Goal: Task Accomplishment & Management: Use online tool/utility

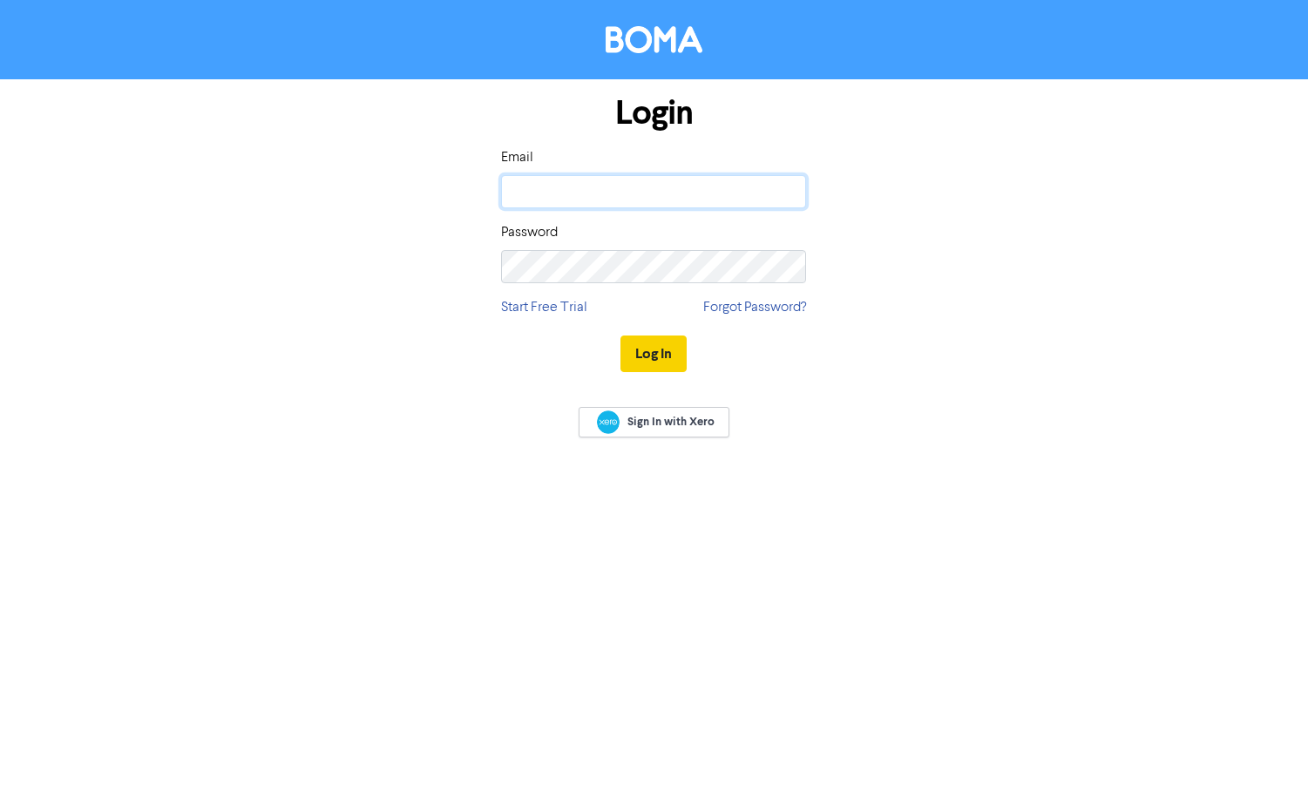
type input "[EMAIL_ADDRESS][DOMAIN_NAME]"
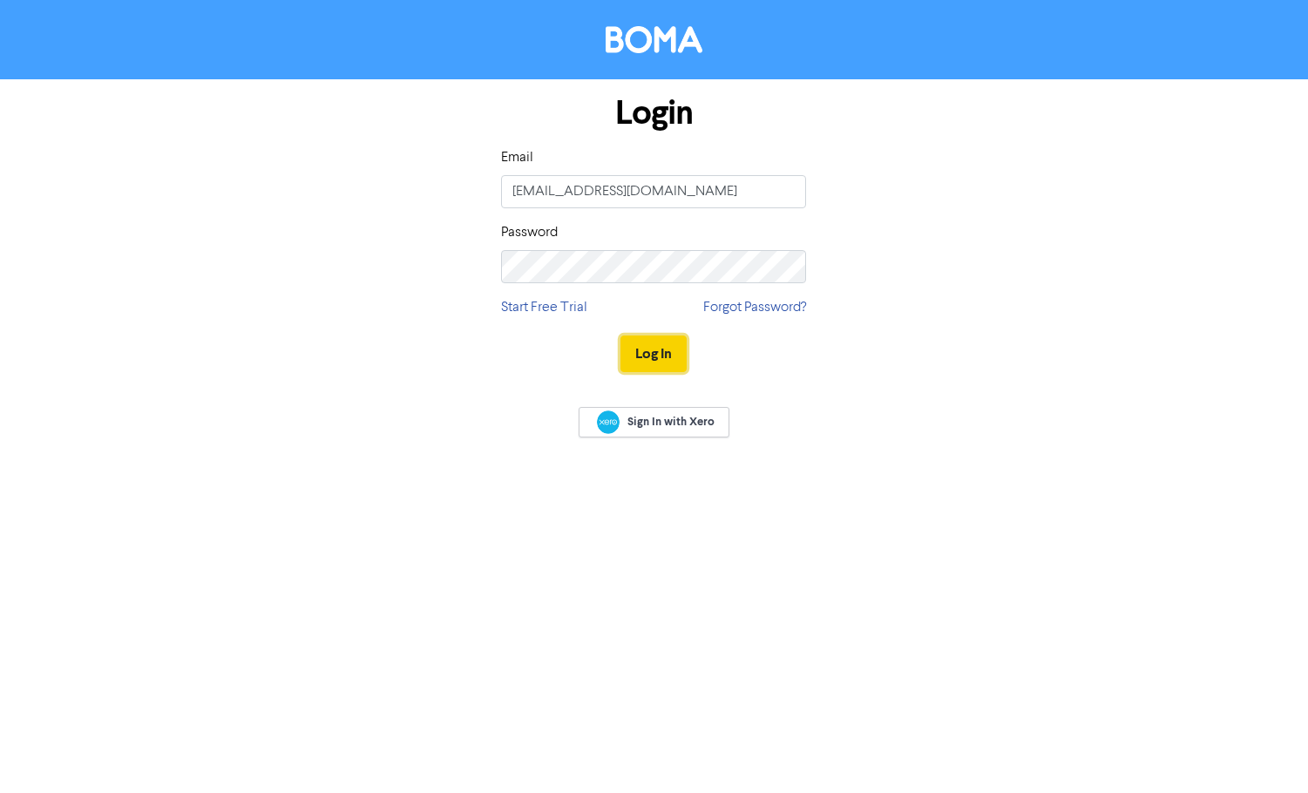
click at [644, 347] on button "Log In" at bounding box center [653, 353] width 66 height 37
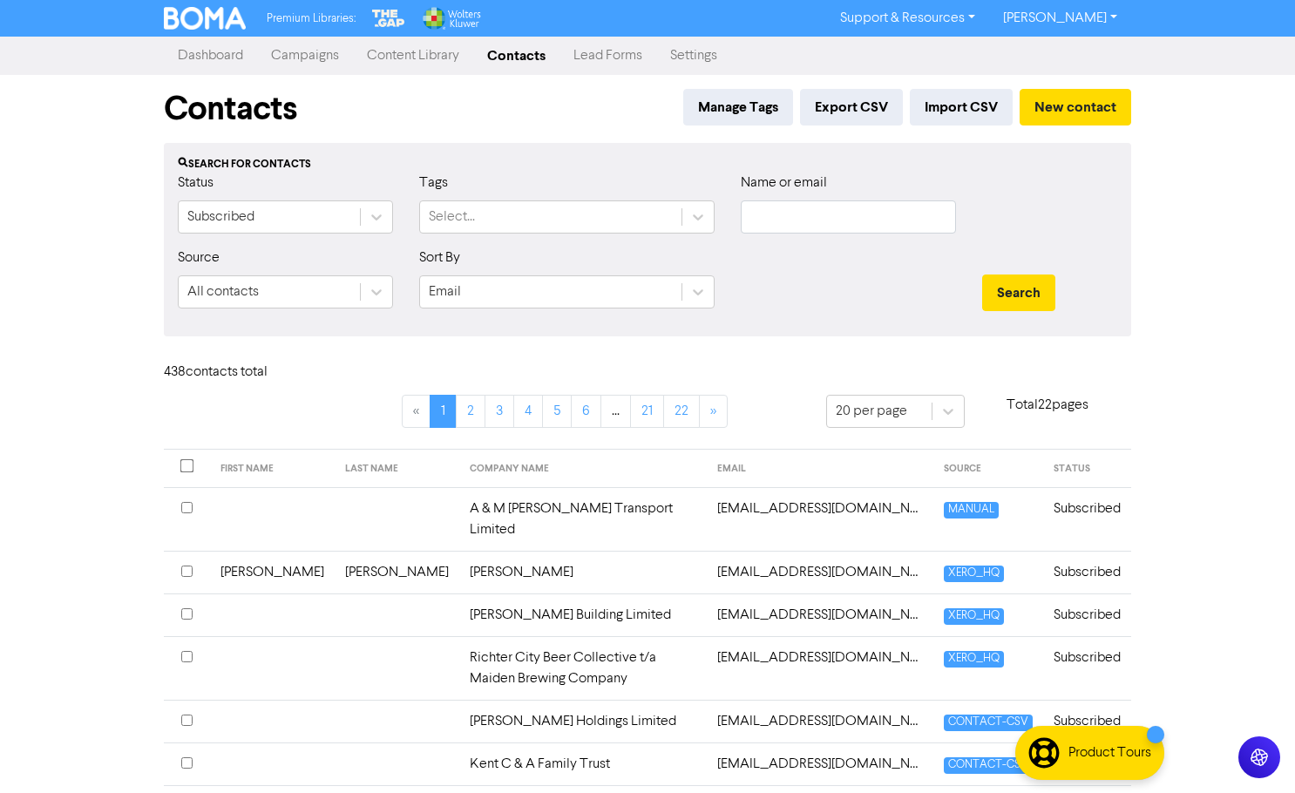
click at [316, 55] on link "Campaigns" at bounding box center [305, 55] width 96 height 35
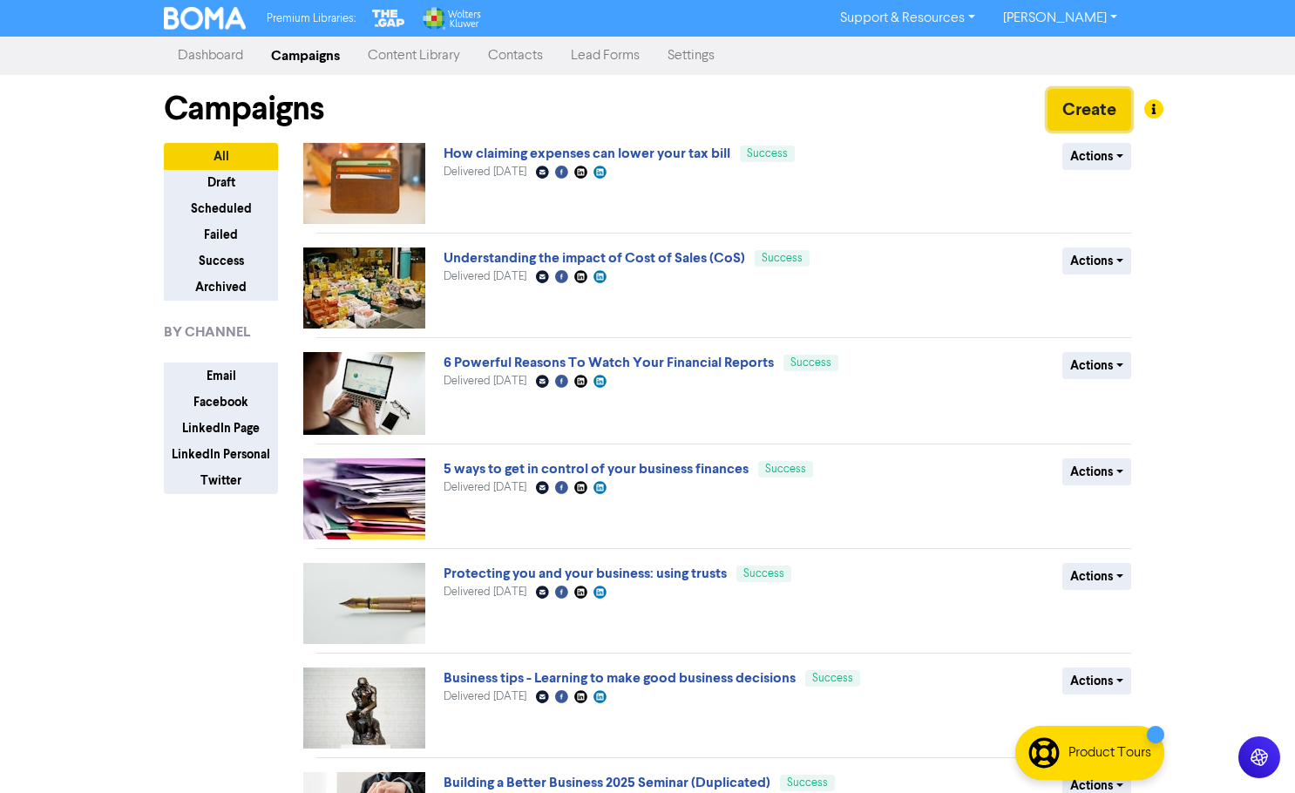
click at [1079, 96] on button "Create" at bounding box center [1089, 110] width 84 height 42
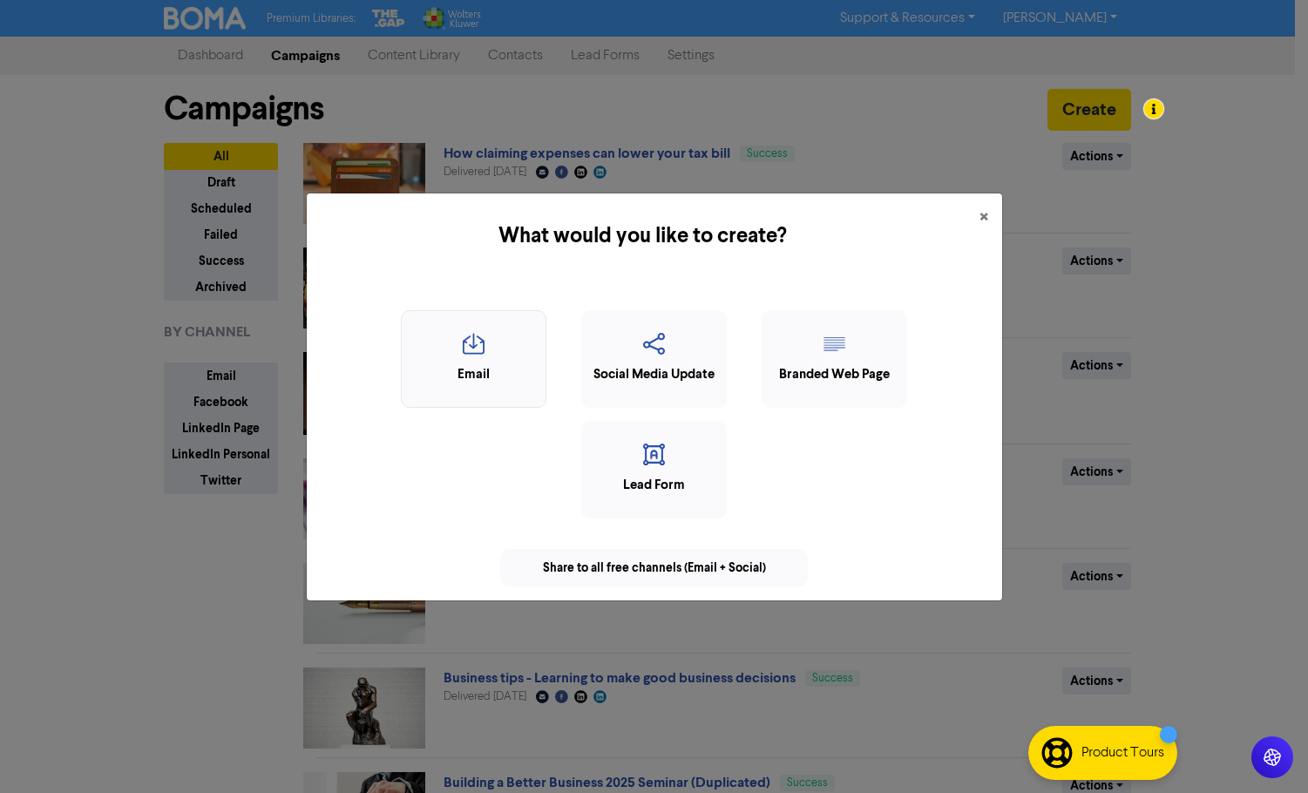
click at [493, 370] on div "Email" at bounding box center [473, 375] width 126 height 20
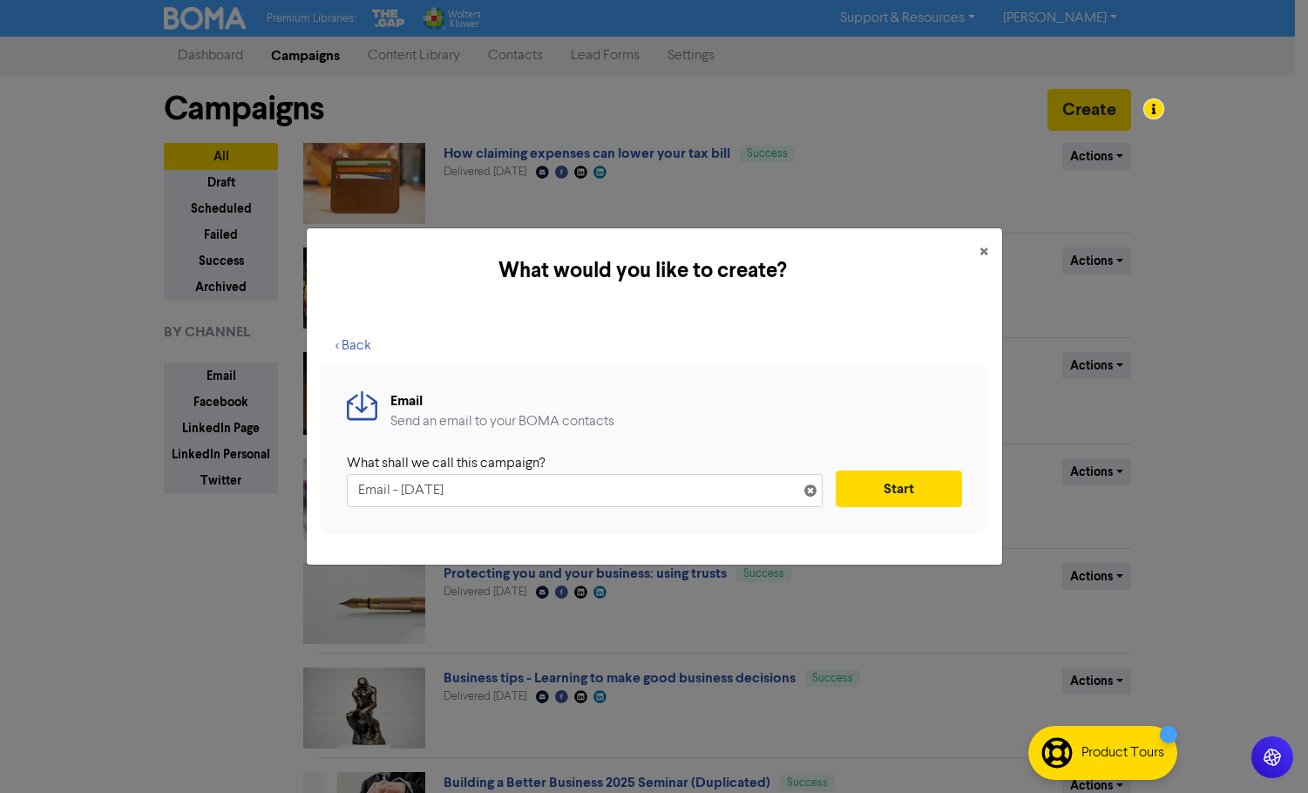
drag, startPoint x: 497, startPoint y: 493, endPoint x: 347, endPoint y: 491, distance: 149.9
click at [347, 491] on input "Email - [DATE]" at bounding box center [585, 490] width 476 height 33
type input "Important Update: Changes to Xero Subscriptions from [DATE]"
click at [890, 490] on button "Start" at bounding box center [899, 488] width 126 height 37
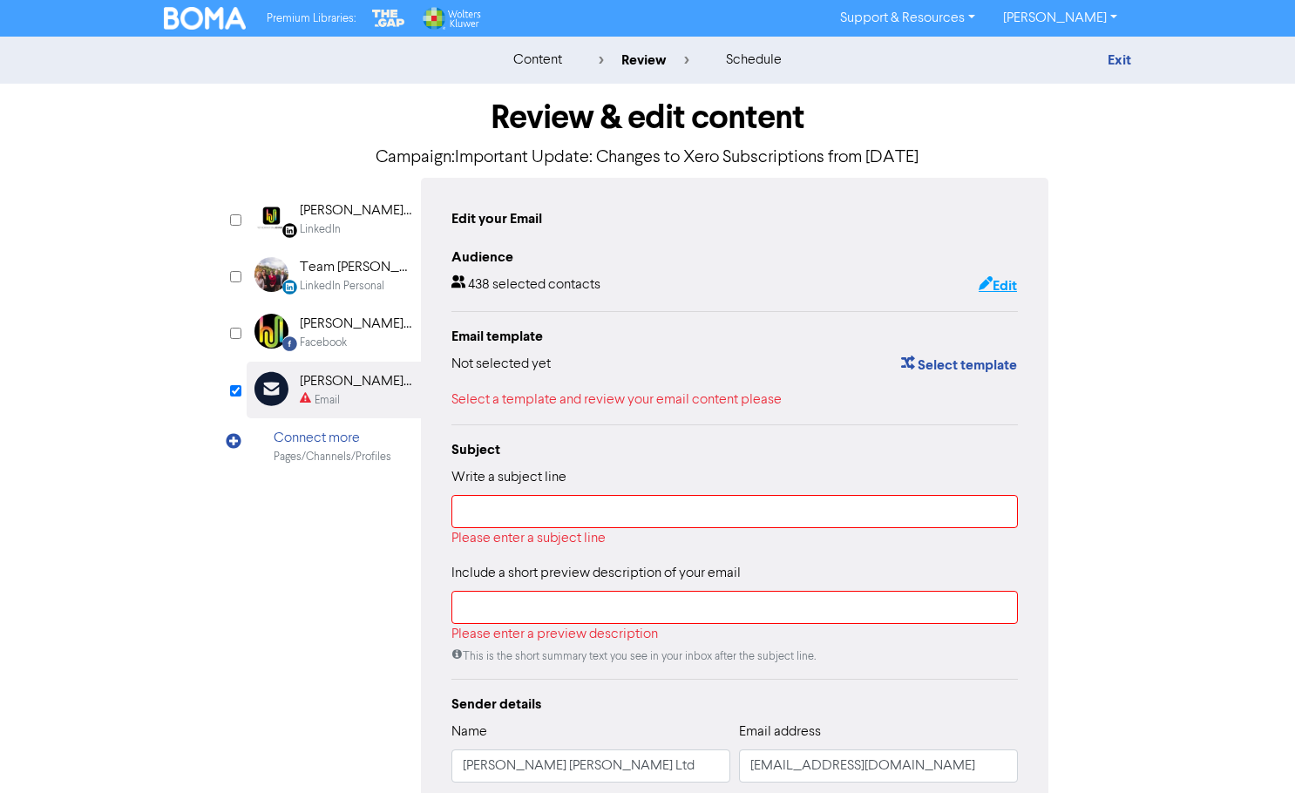
click at [1001, 289] on button "Edit" at bounding box center [998, 285] width 40 height 23
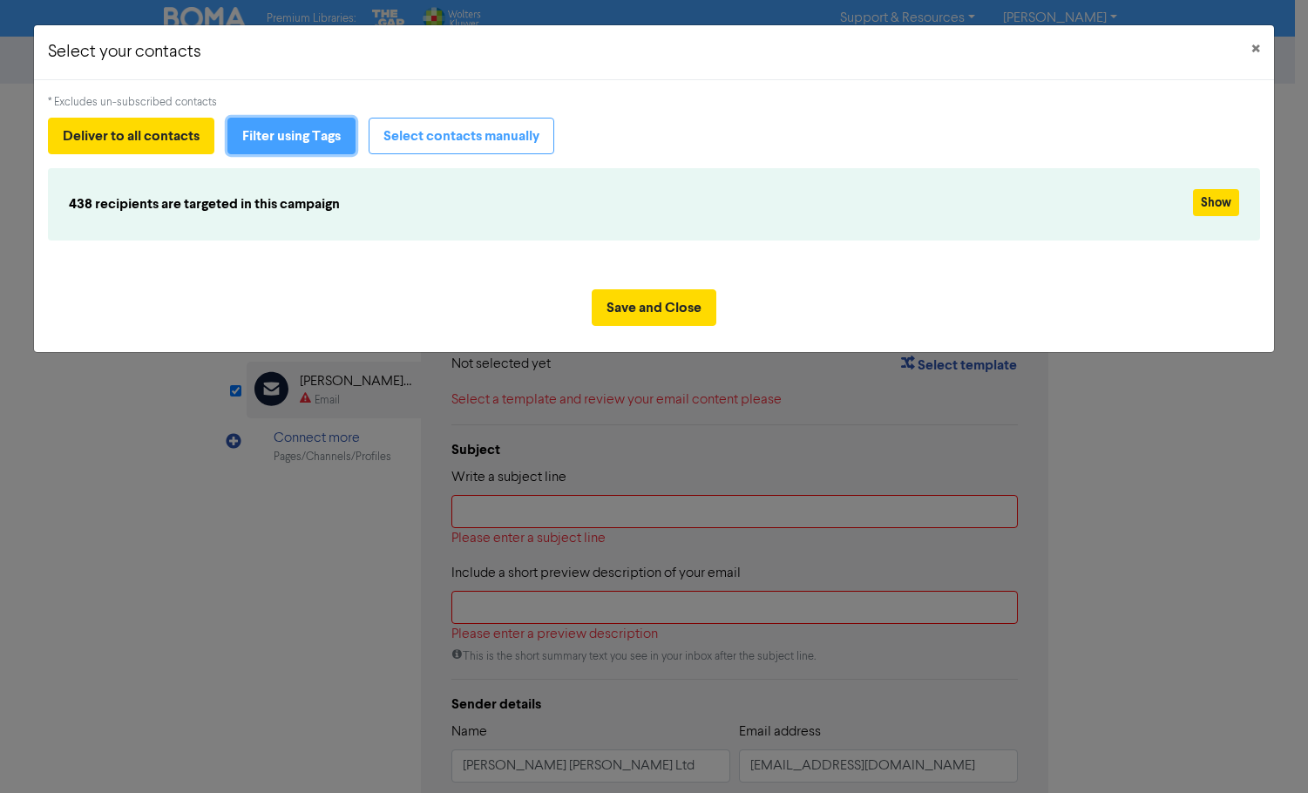
click at [314, 142] on button "Filter using Tags" at bounding box center [291, 136] width 128 height 37
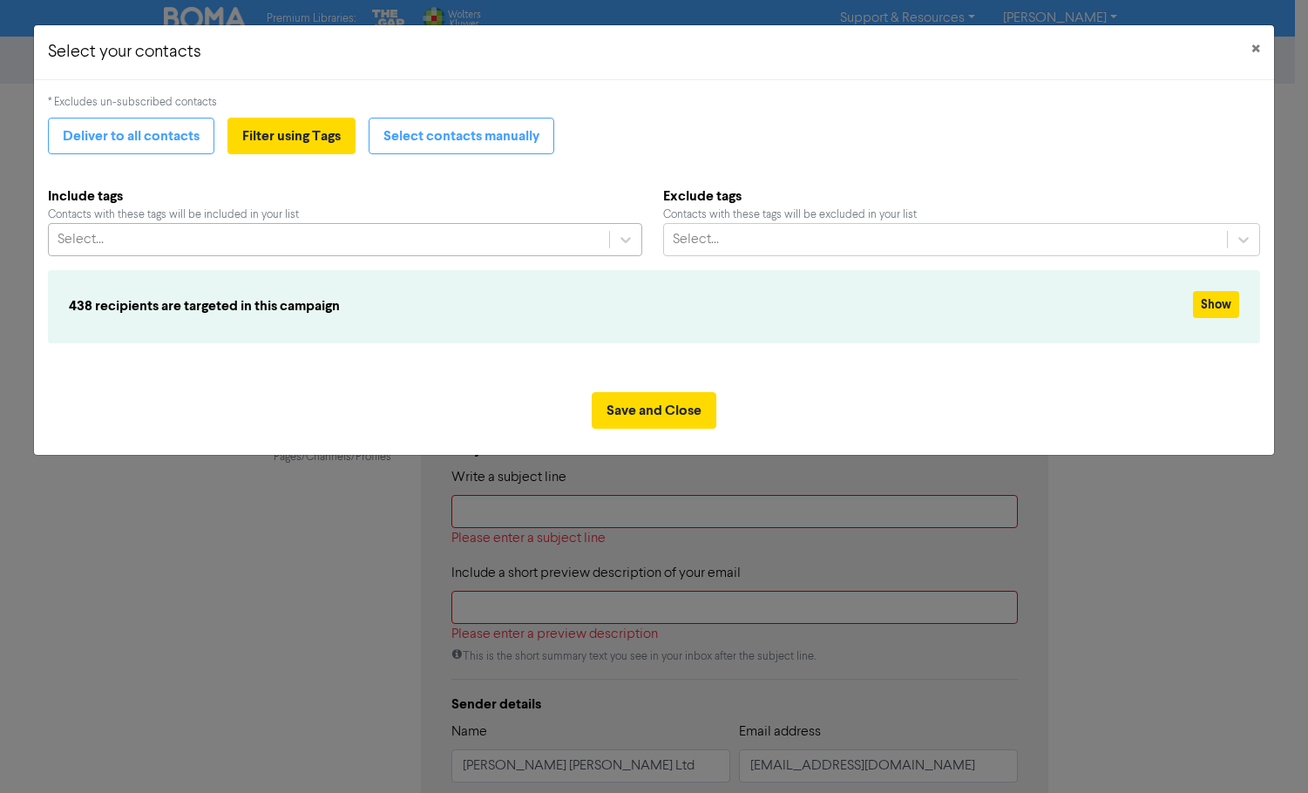
click at [396, 237] on div "Select..." at bounding box center [329, 239] width 560 height 31
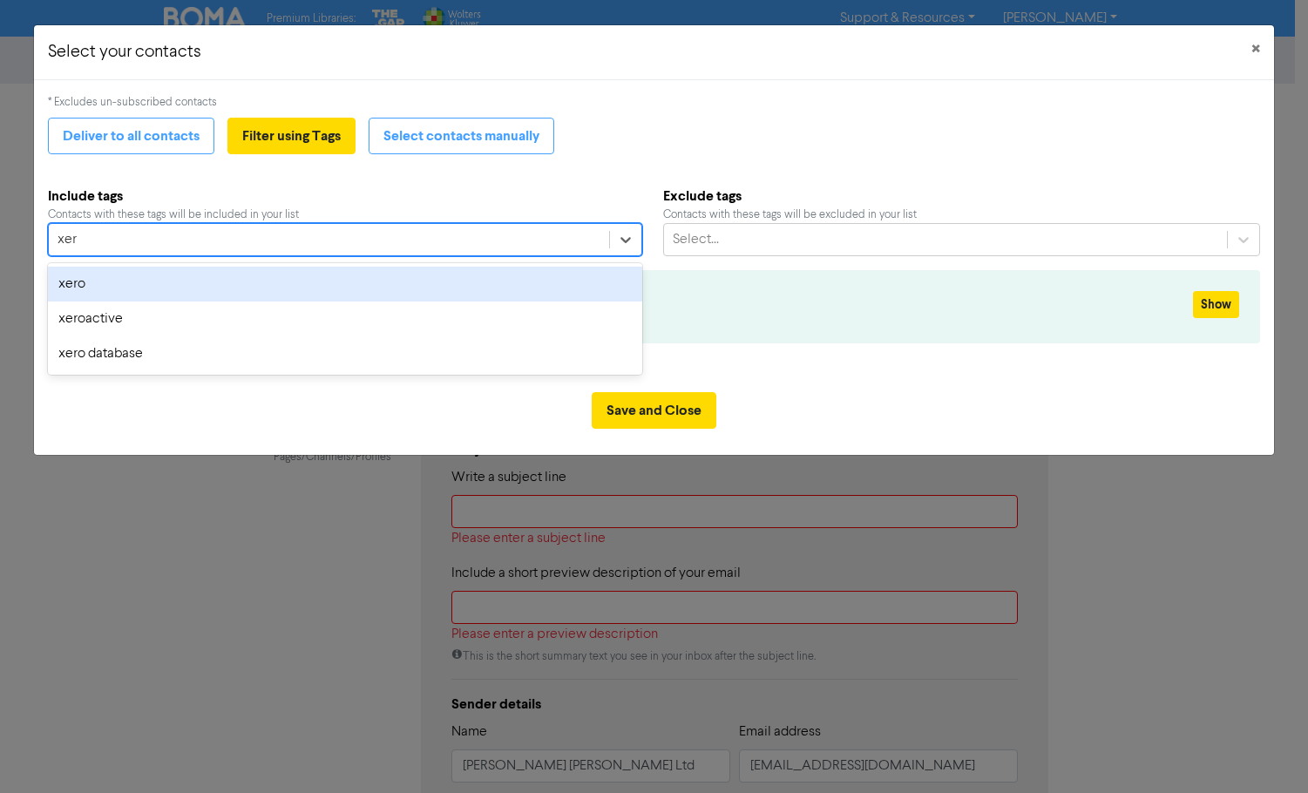
type input "xero"
click at [137, 282] on div "xero" at bounding box center [345, 284] width 594 height 35
type input "xero"
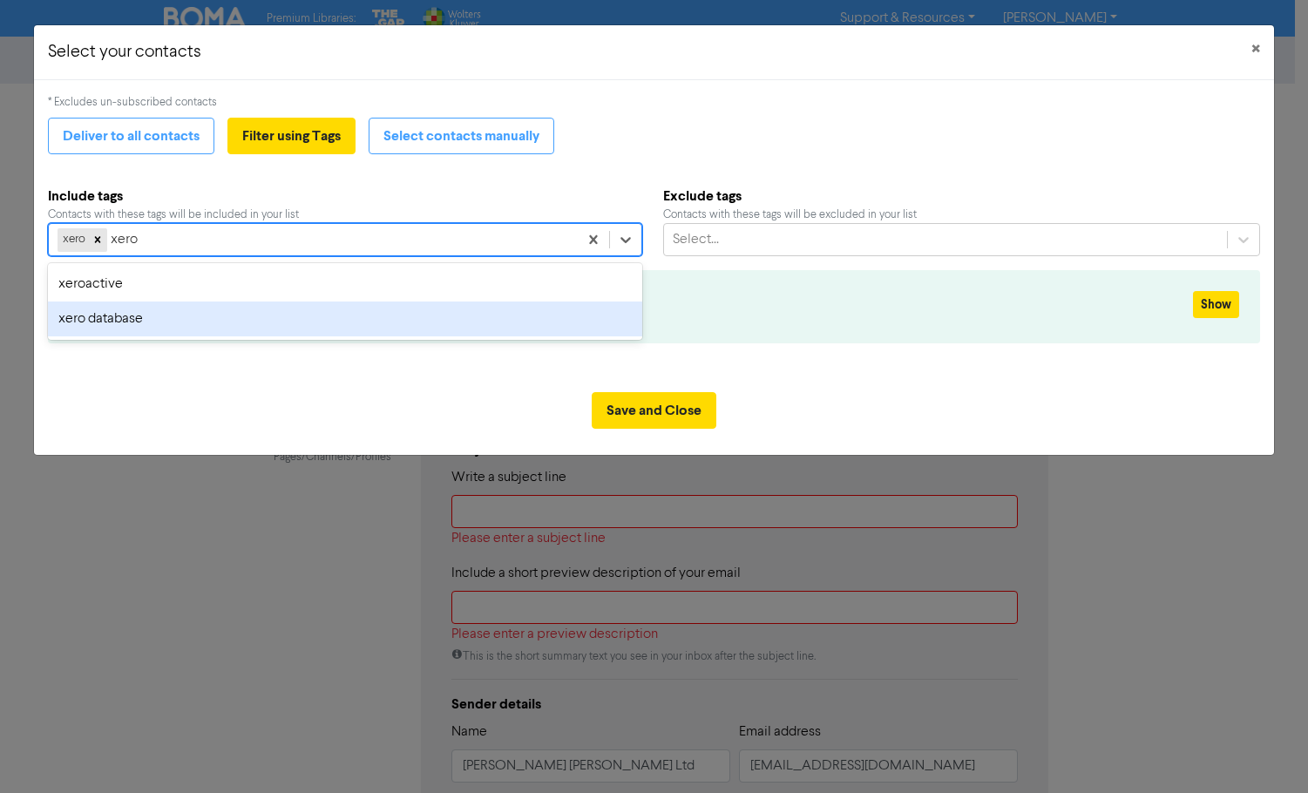
click at [138, 317] on div "xero database" at bounding box center [345, 318] width 594 height 35
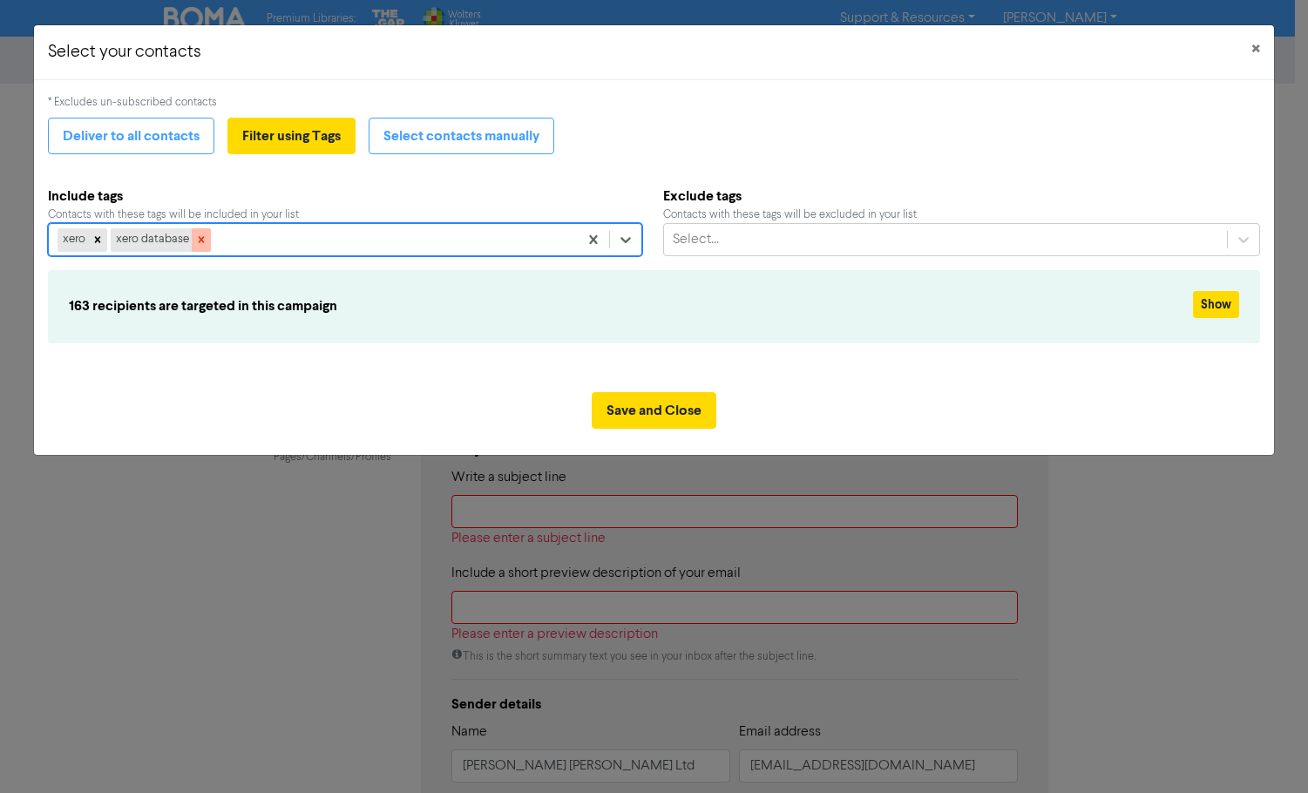
click at [200, 243] on icon at bounding box center [201, 239] width 12 height 12
click at [127, 236] on div "xero" at bounding box center [313, 239] width 529 height 31
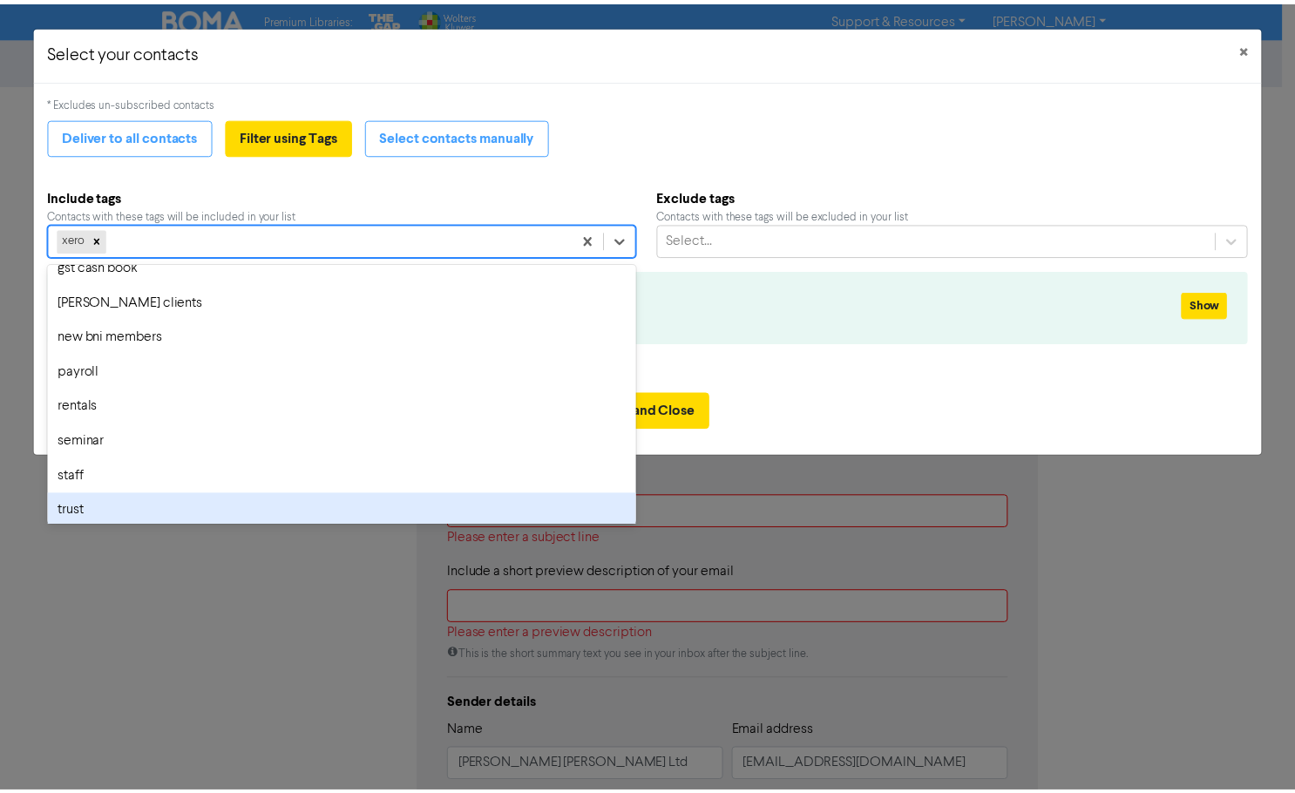
scroll to position [512, 0]
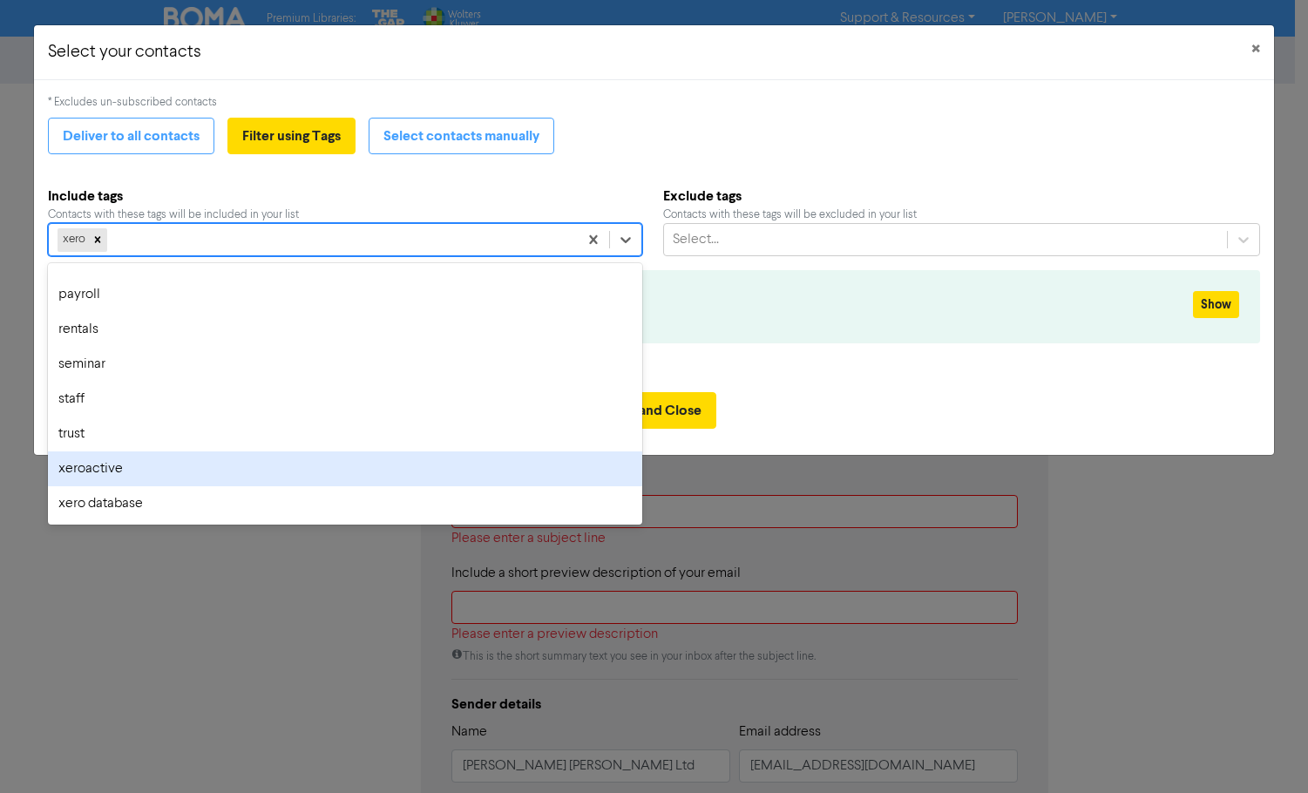
click at [115, 472] on div "xeroactive" at bounding box center [345, 468] width 594 height 35
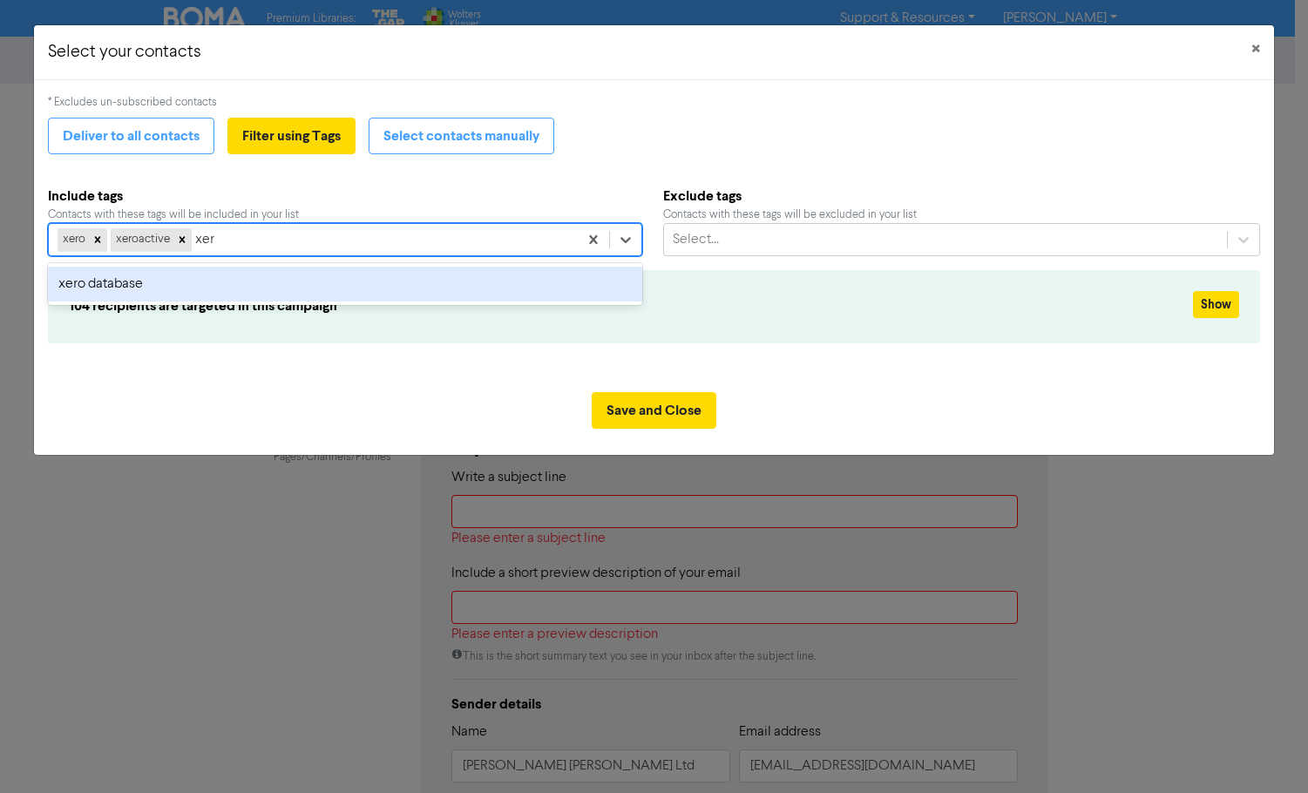
type input "xero"
click at [118, 282] on div "xero database" at bounding box center [345, 284] width 594 height 35
type input "gst"
click at [136, 292] on div "gst cash book" at bounding box center [351, 284] width 606 height 35
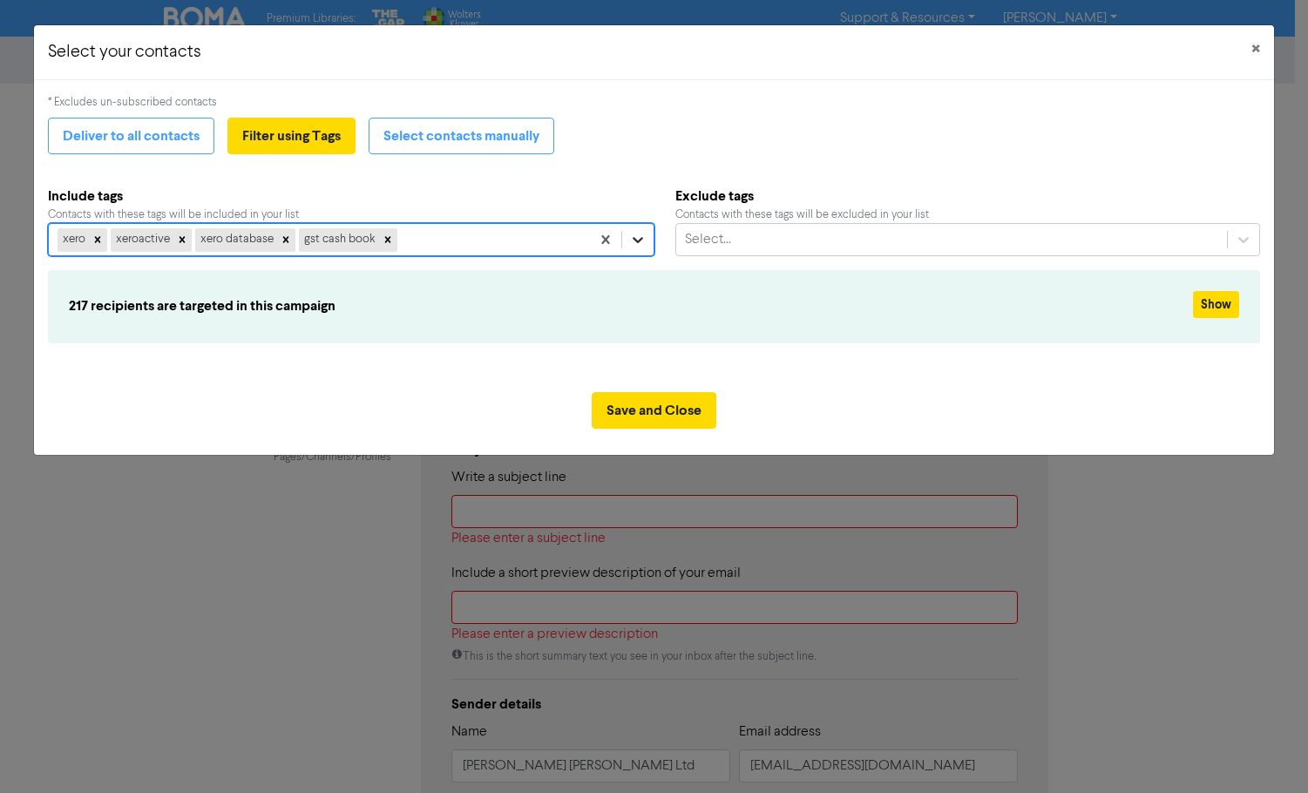
click at [642, 240] on icon at bounding box center [637, 239] width 17 height 17
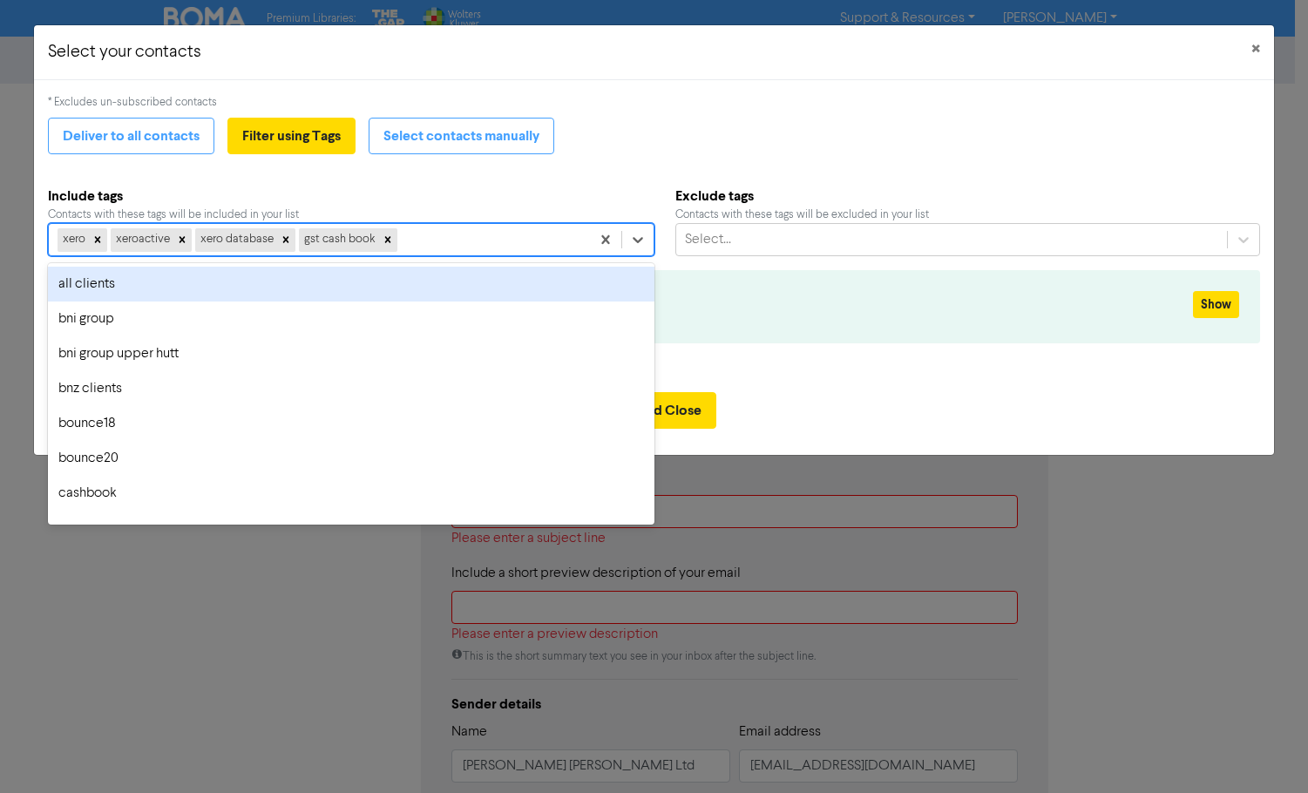
click at [552, 193] on b "Include tags" at bounding box center [351, 196] width 606 height 21
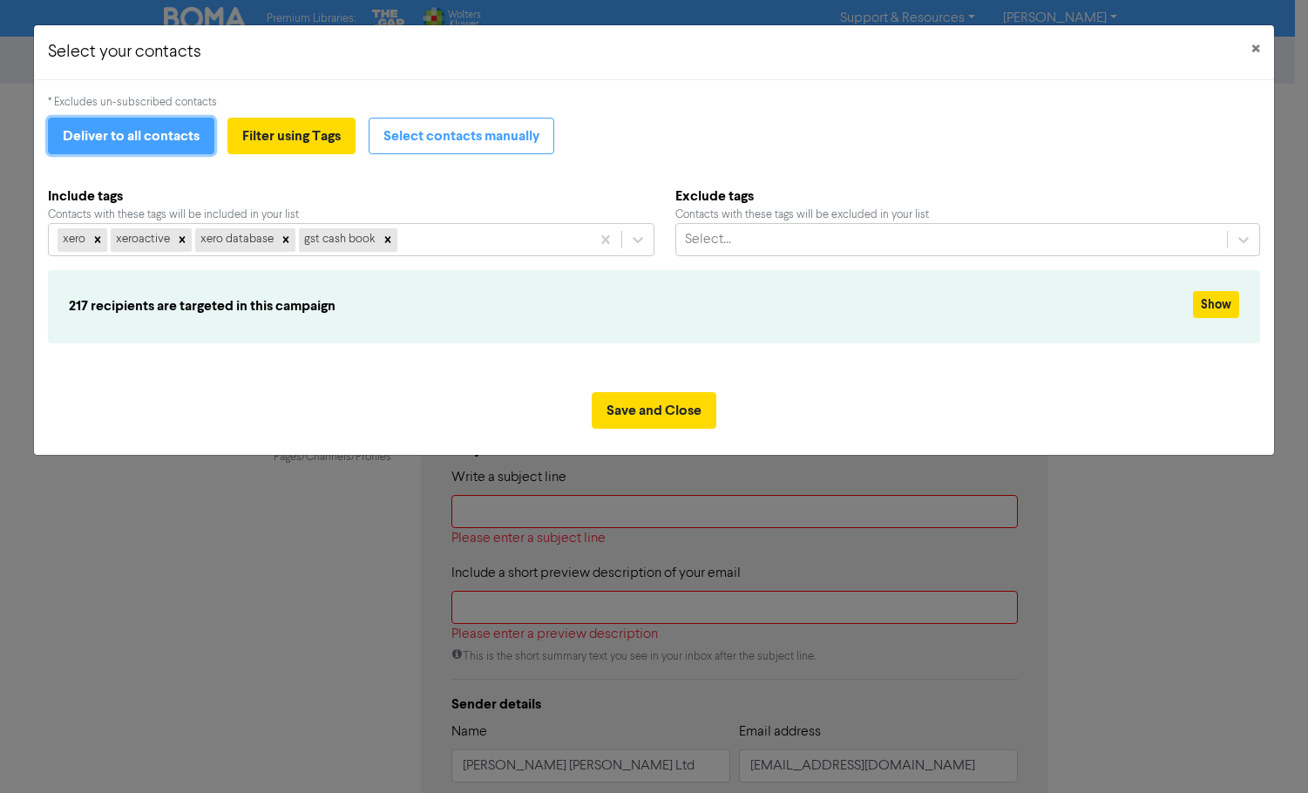
click at [166, 145] on button "Deliver to all contacts" at bounding box center [131, 136] width 166 height 37
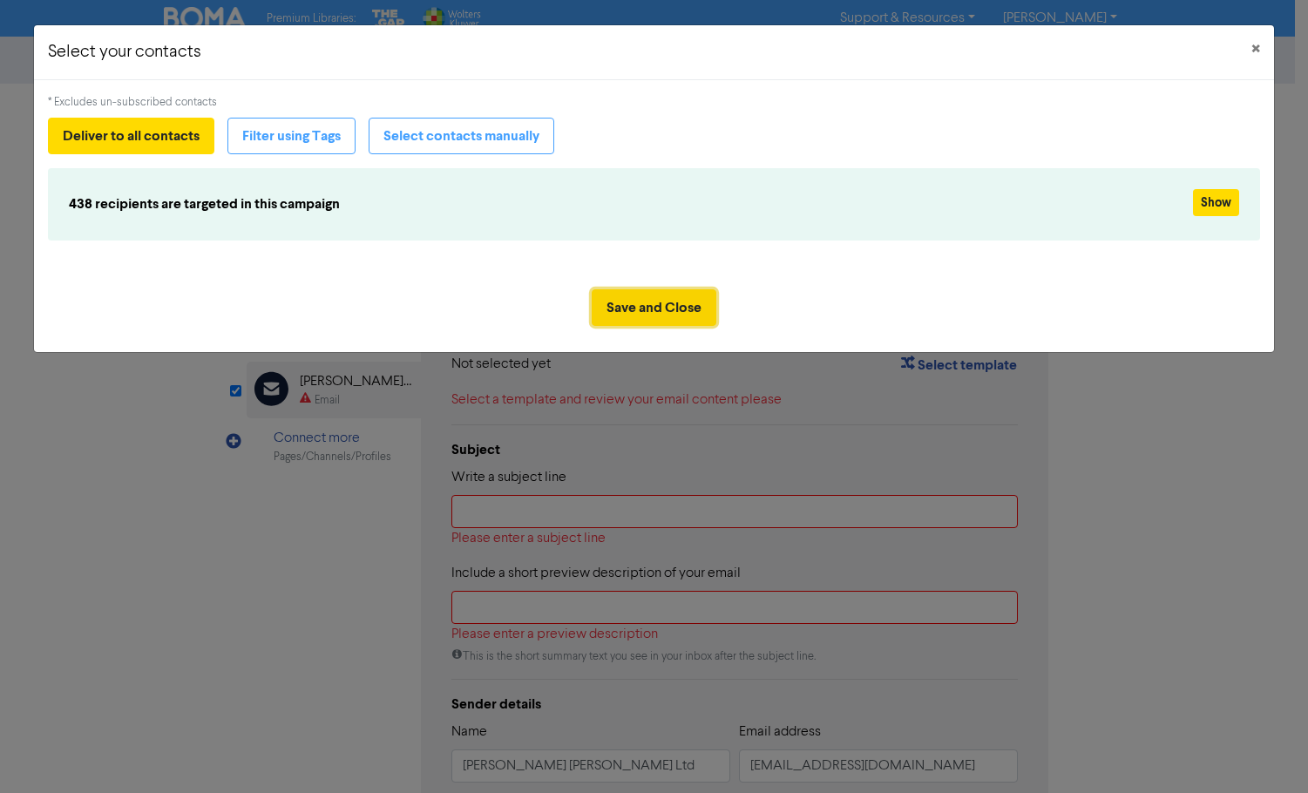
click at [679, 301] on button "Save and Close" at bounding box center [654, 307] width 125 height 37
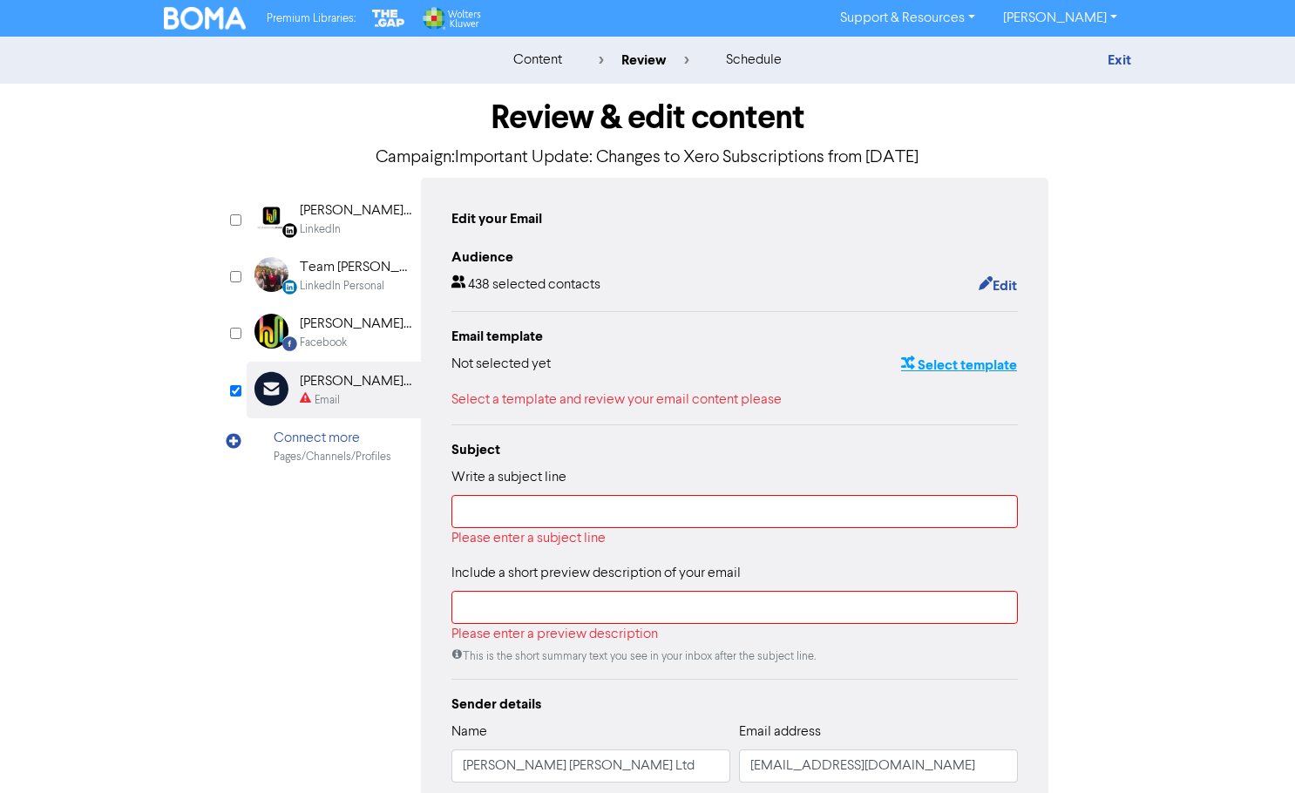
click at [951, 367] on button "Select template" at bounding box center [959, 365] width 118 height 23
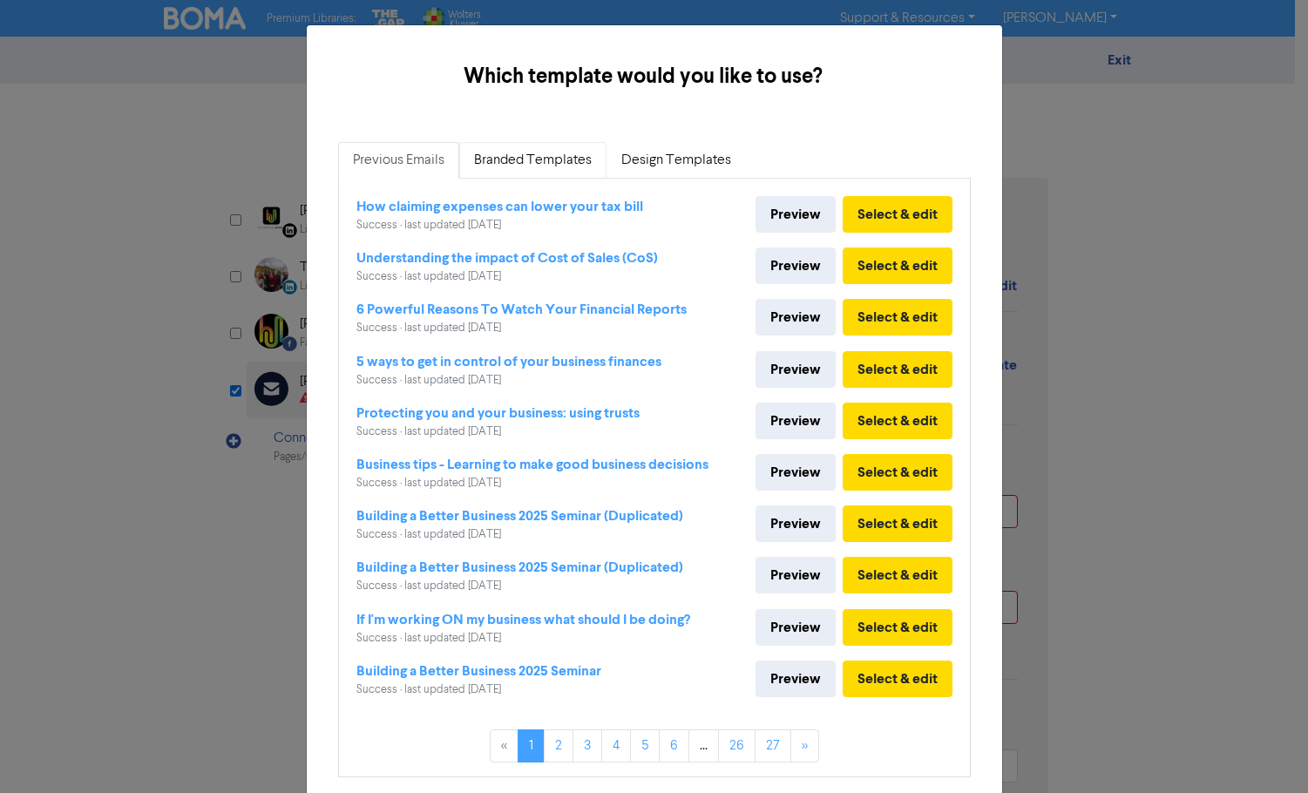
click at [518, 156] on link "Branded Templates" at bounding box center [532, 160] width 147 height 37
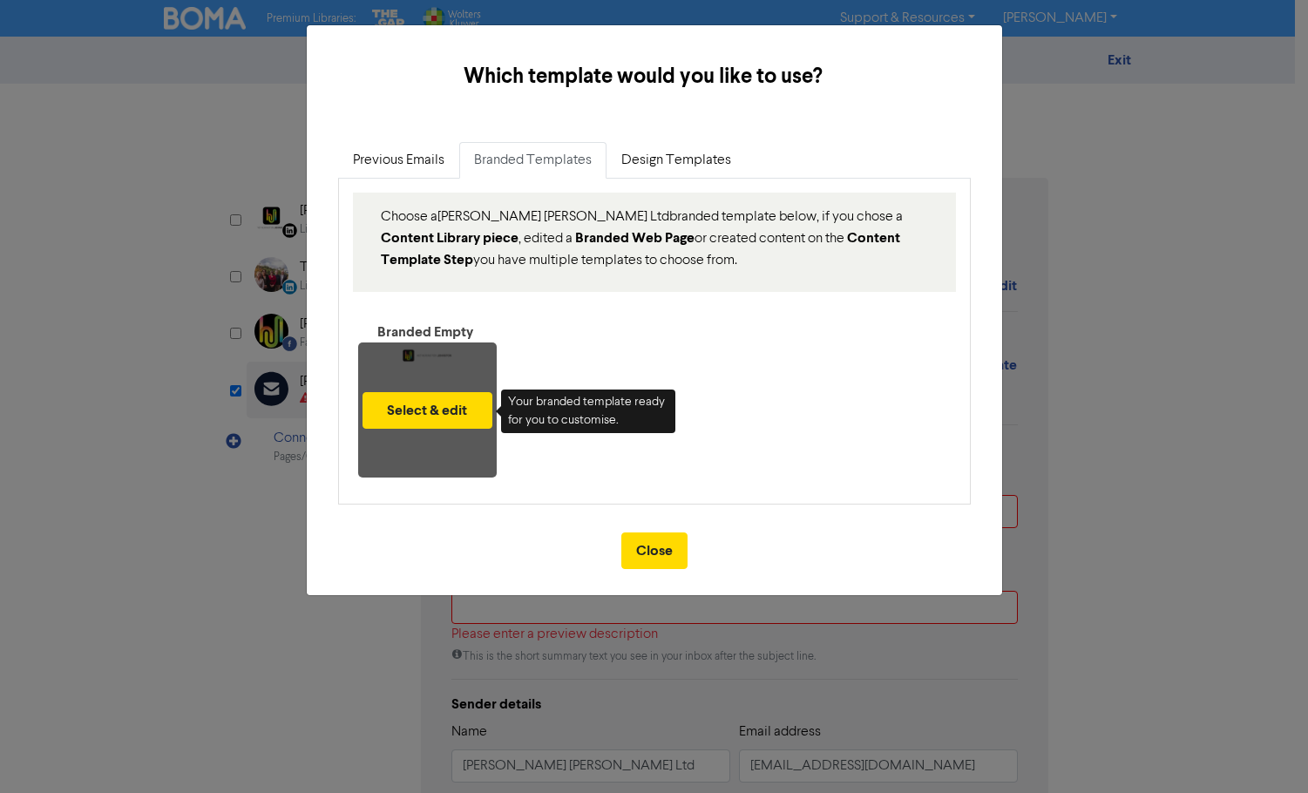
click at [426, 348] on div "Select & edit" at bounding box center [427, 409] width 139 height 135
click at [437, 414] on button "Select & edit" at bounding box center [427, 410] width 130 height 37
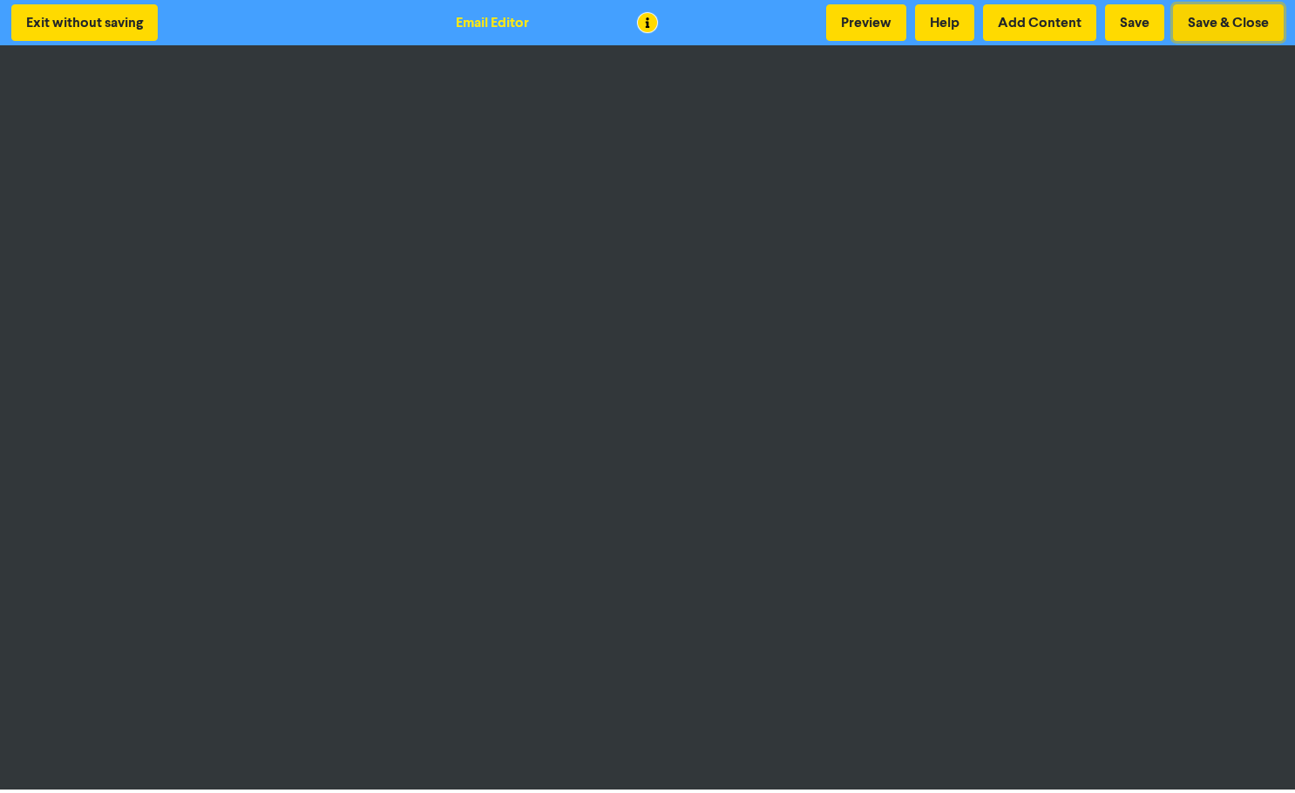
click at [1206, 21] on button "Save & Close" at bounding box center [1228, 22] width 111 height 37
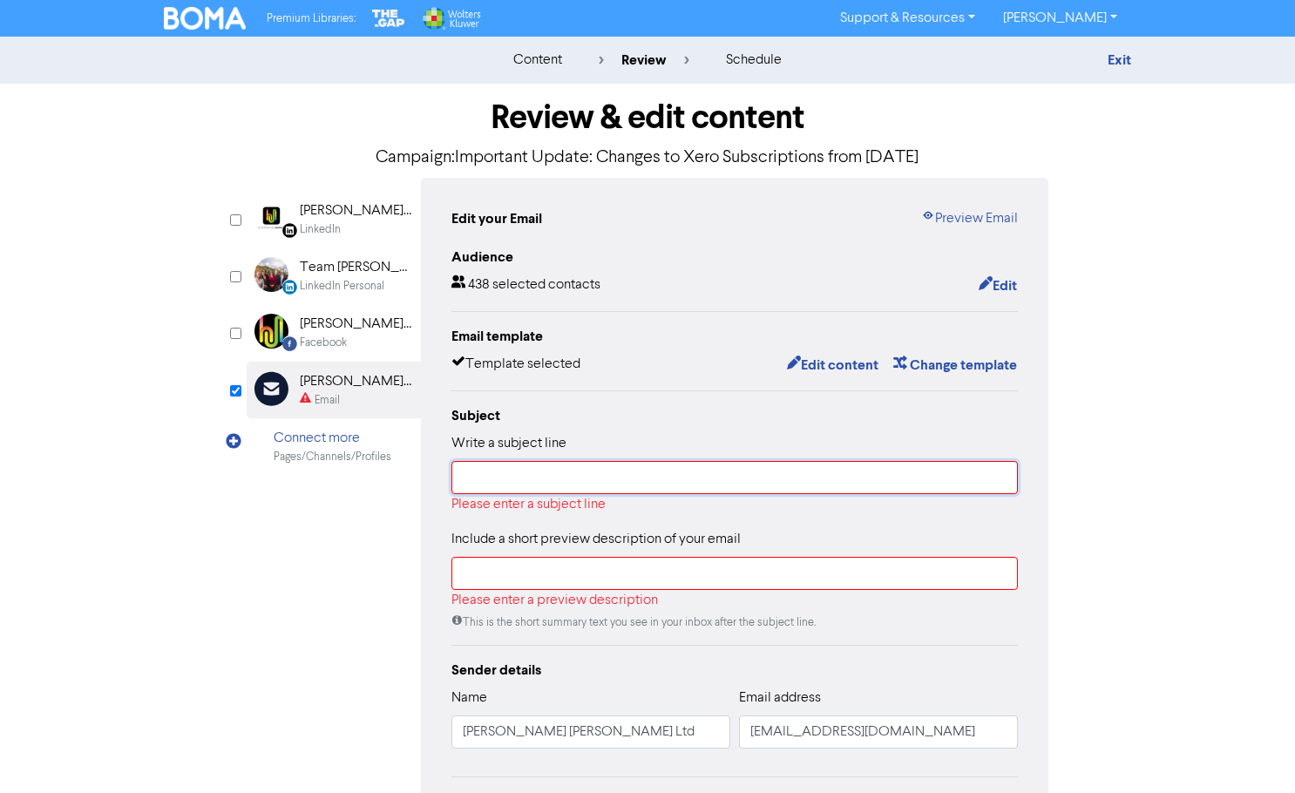
paste input "Important Update: Changes to Xero Subscriptions from [DATE]"
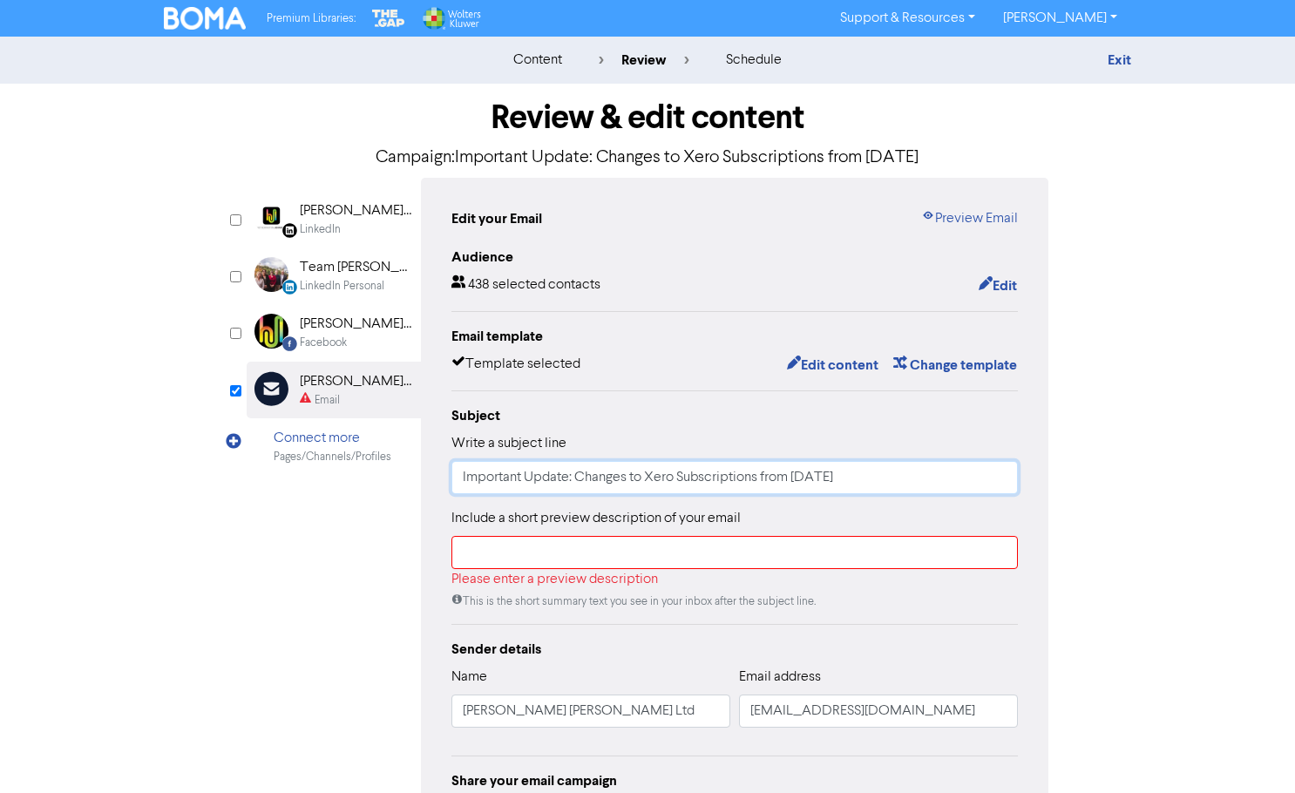
type input "Important Update: Changes to Xero Subscriptions from [DATE]"
paste input "We’re writing to inform you of upcoming changes to Xero’s subscription plans, e…"
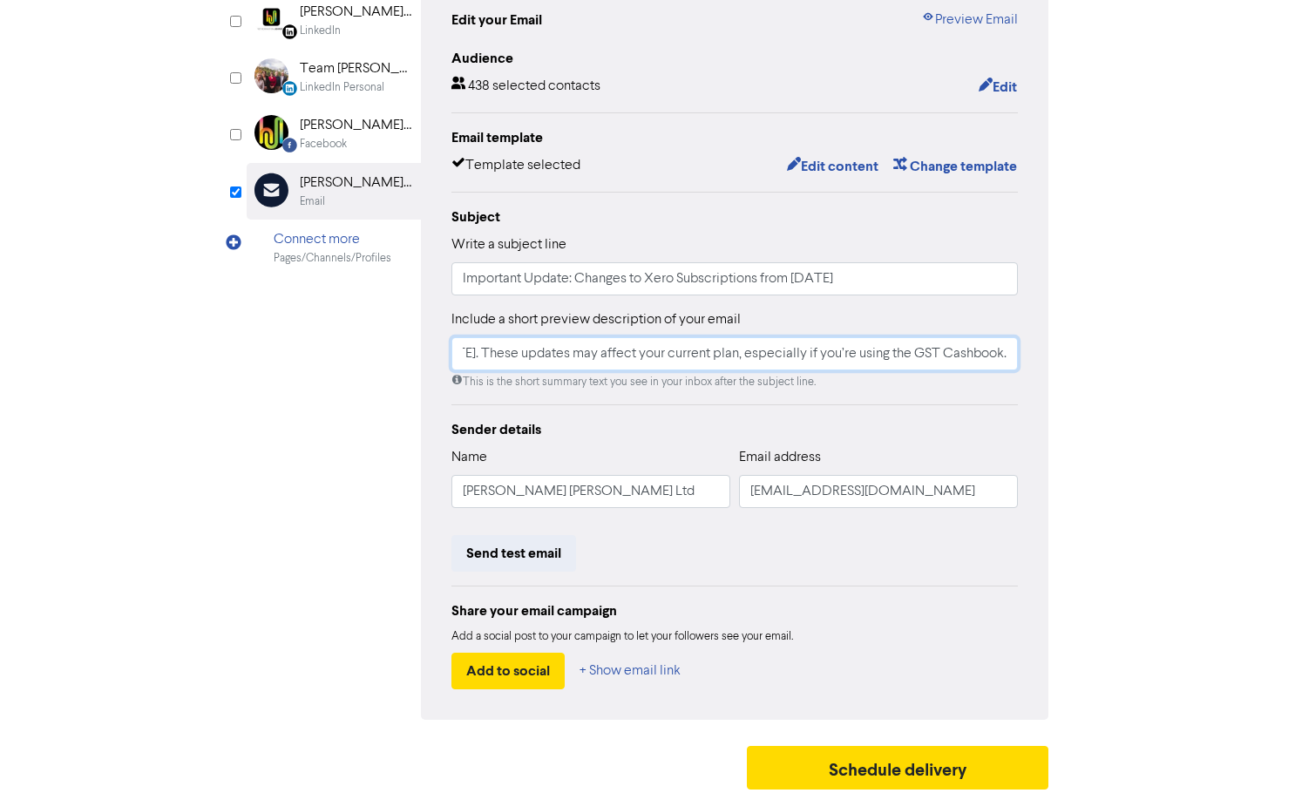
scroll to position [206, 0]
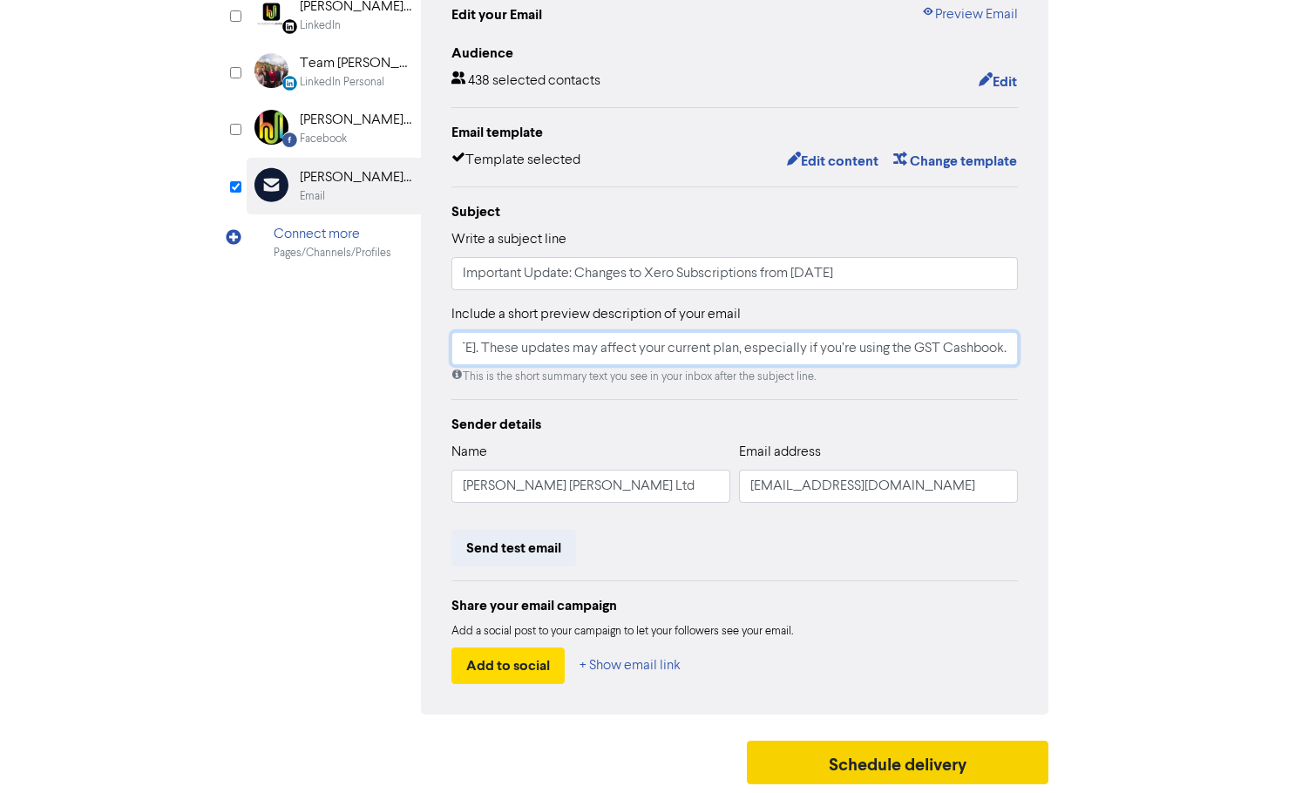
type input "We’re writing to inform you of upcoming changes to Xero’s subscription plans, e…"
click at [950, 761] on button "Schedule delivery" at bounding box center [897, 763] width 301 height 44
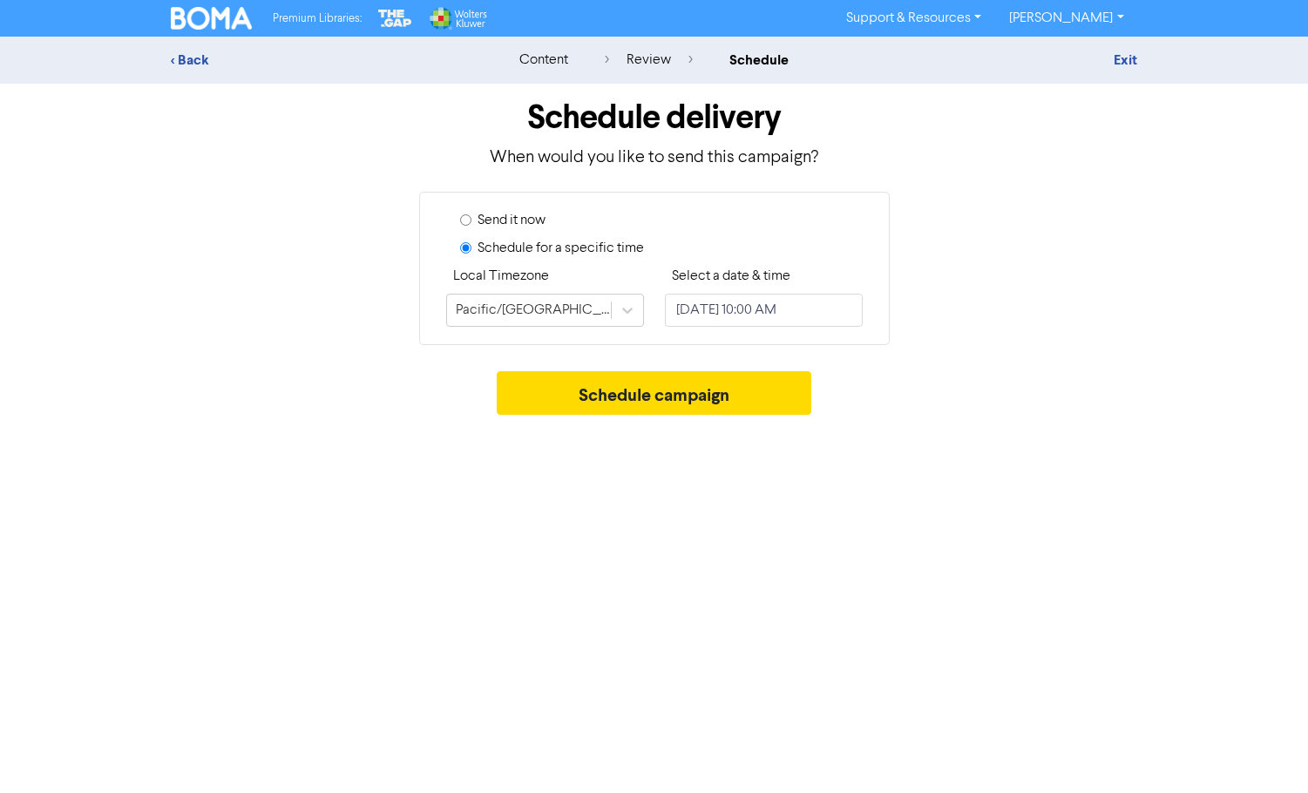
click at [467, 221] on input "Send it now" at bounding box center [465, 219] width 11 height 11
radio input "true"
radio input "false"
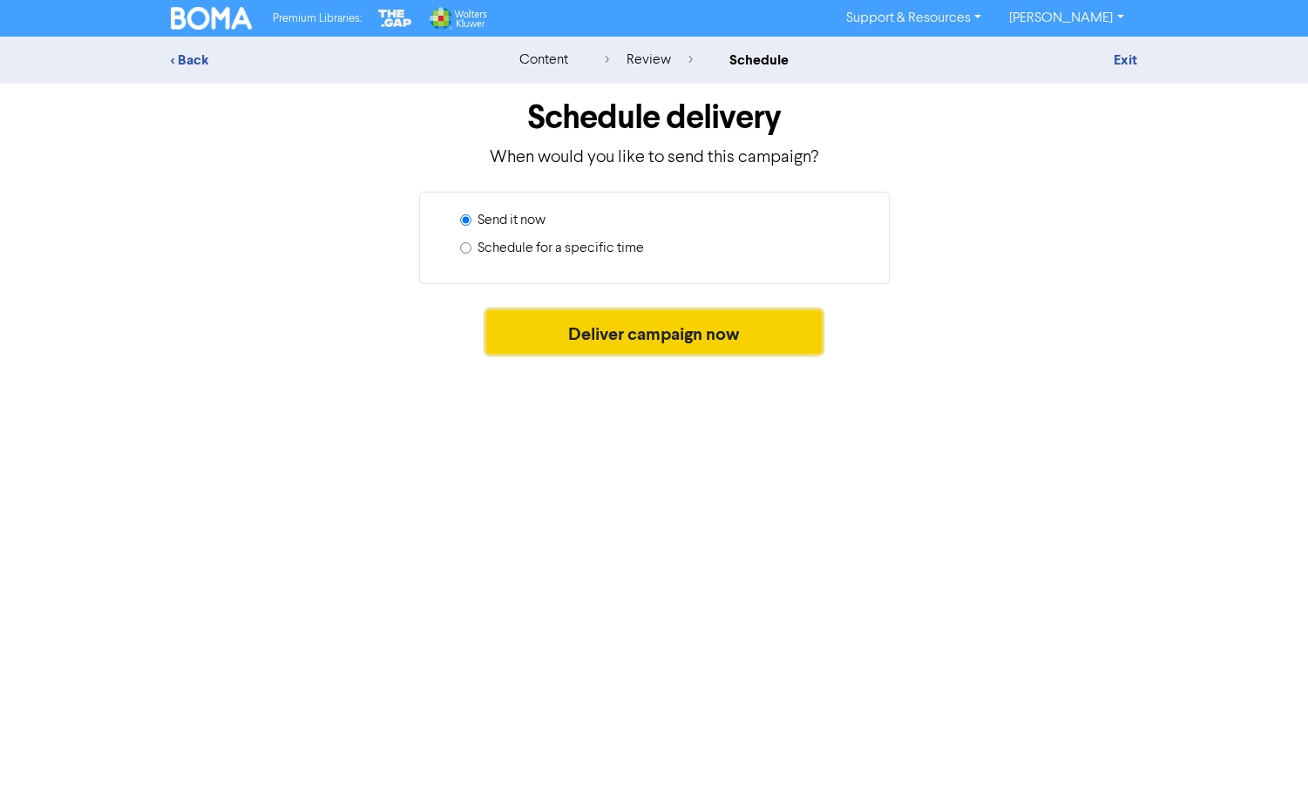
click at [653, 332] on button "Deliver campaign now" at bounding box center [653, 332] width 335 height 44
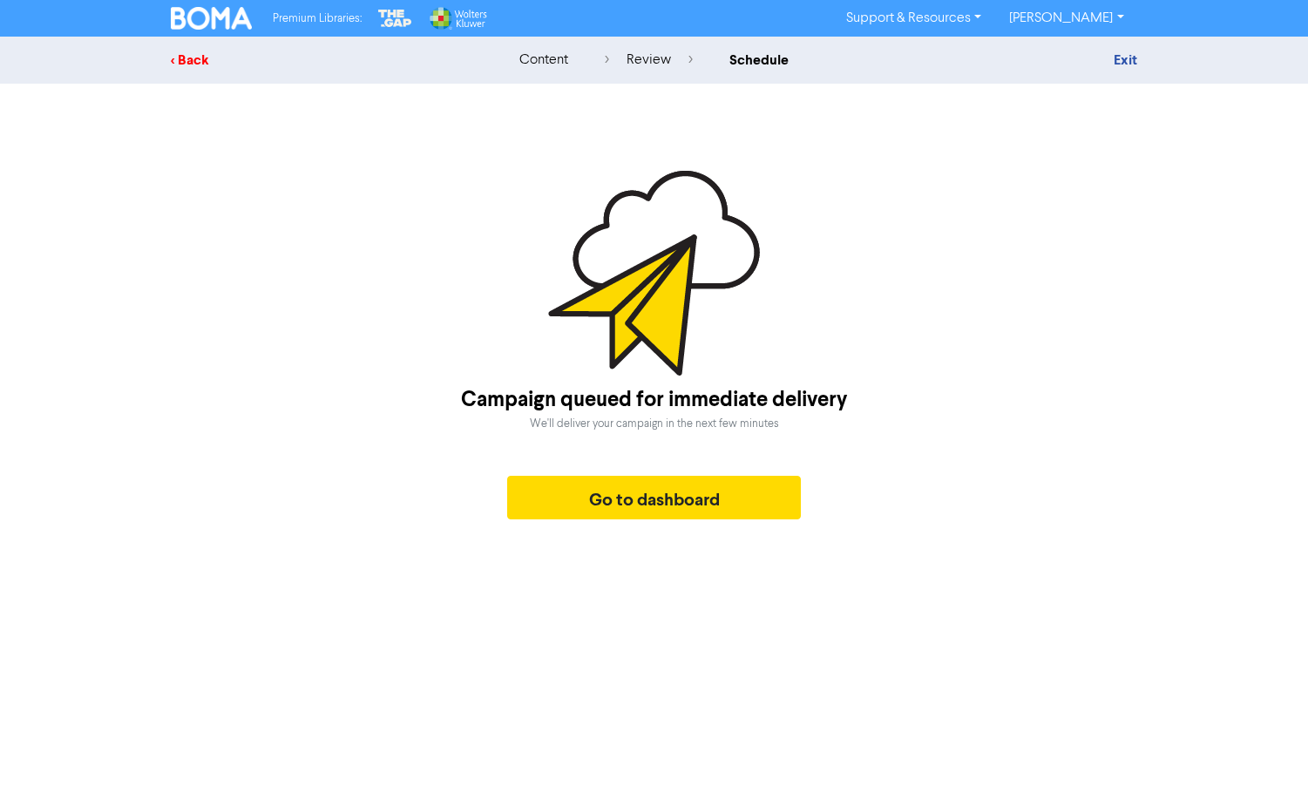
click at [200, 58] on div "< Back" at bounding box center [323, 60] width 305 height 21
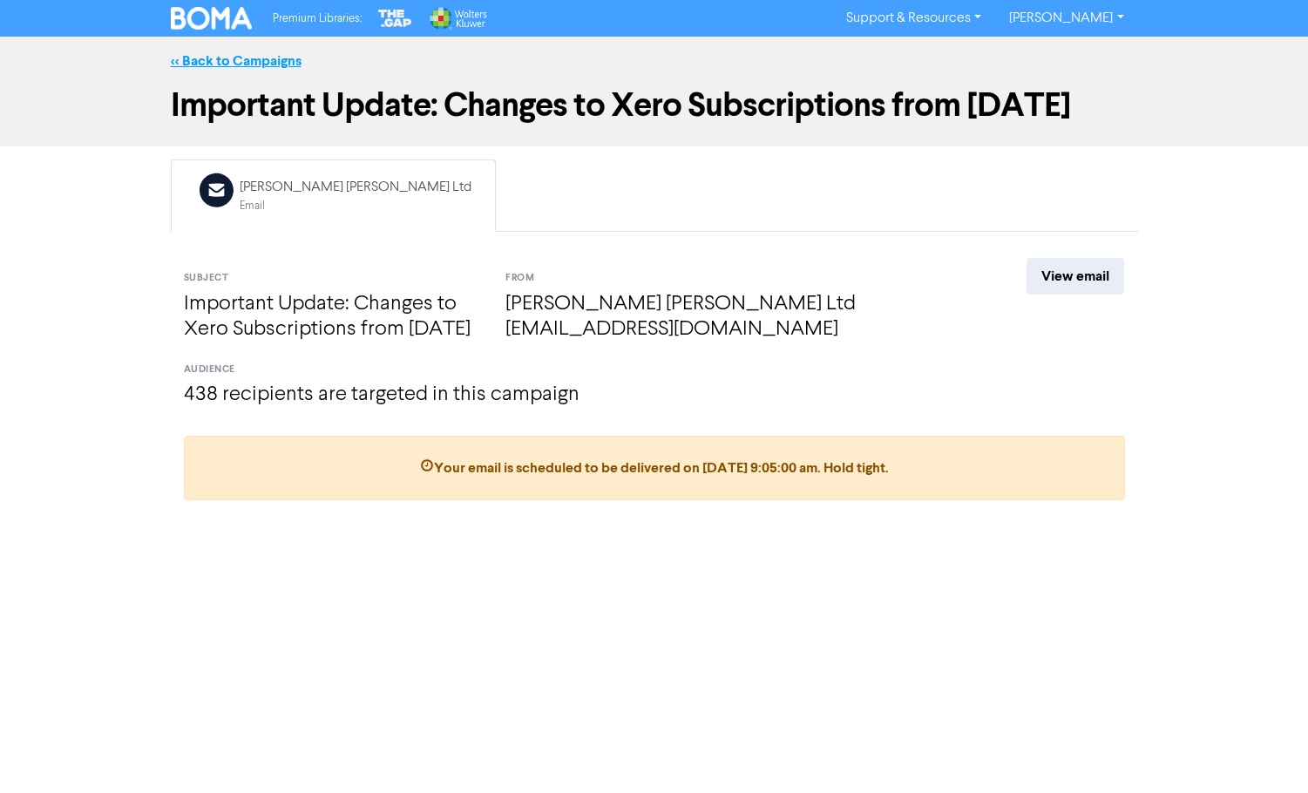
click at [286, 53] on link "<< Back to Campaigns" at bounding box center [236, 60] width 131 height 17
